Goal: Task Accomplishment & Management: Use online tool/utility

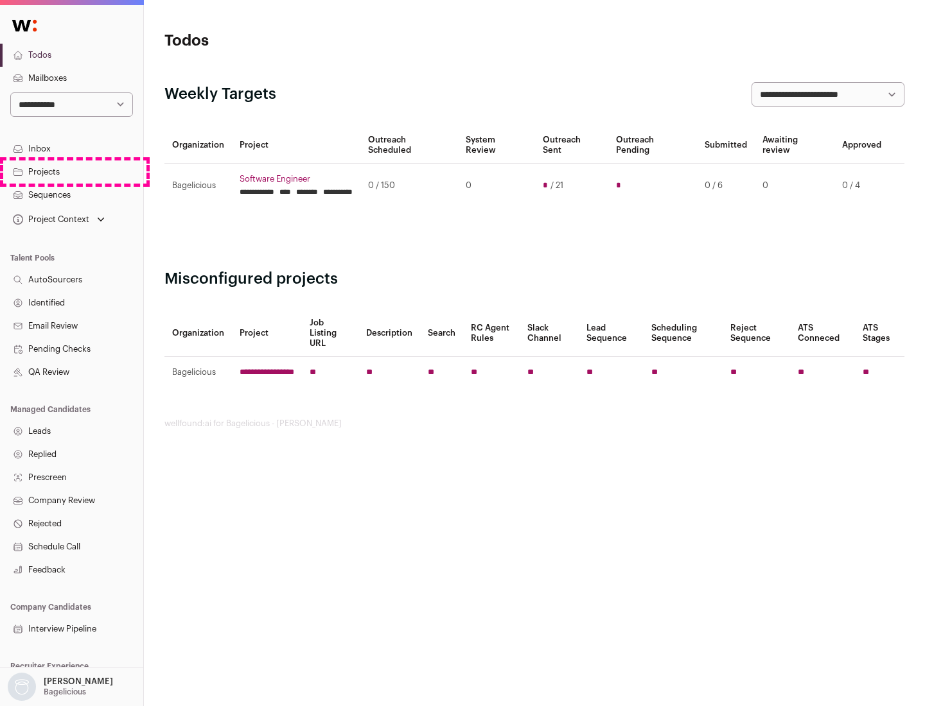
click at [71, 171] on link "Projects" at bounding box center [71, 172] width 143 height 23
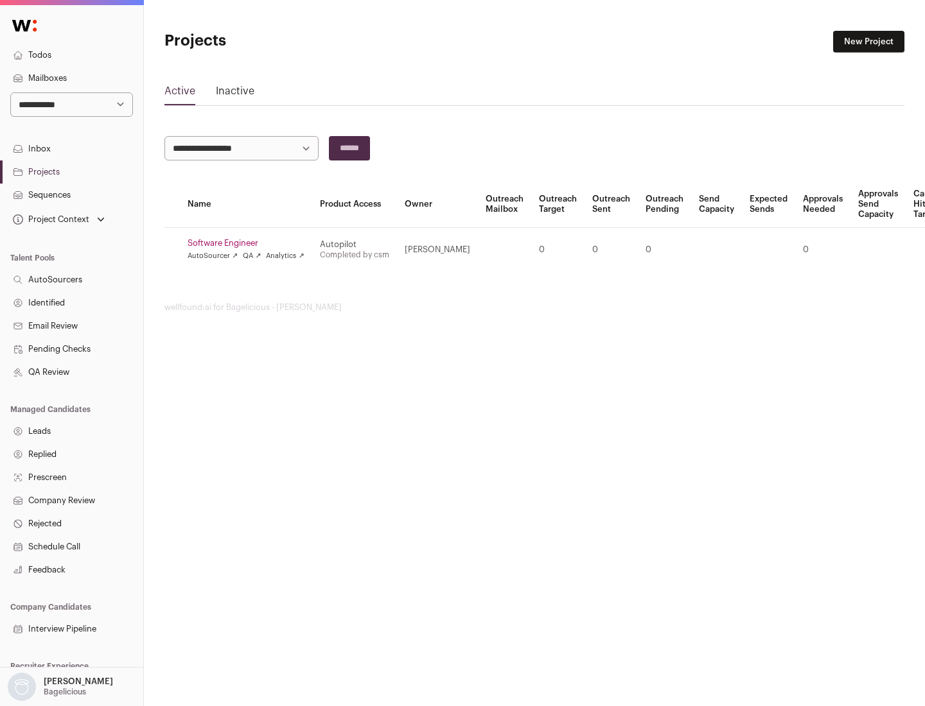
click at [250, 243] on link "Software Engineer" at bounding box center [245, 243] width 117 height 10
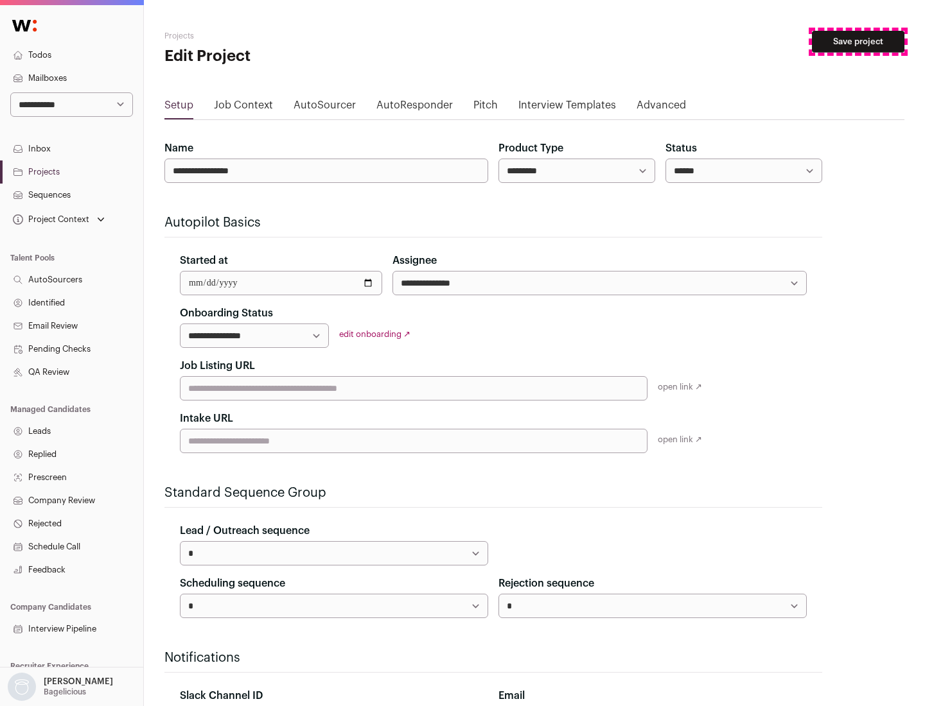
click at [858, 42] on button "Save project" at bounding box center [858, 42] width 92 height 22
